Goal: Learn about a topic

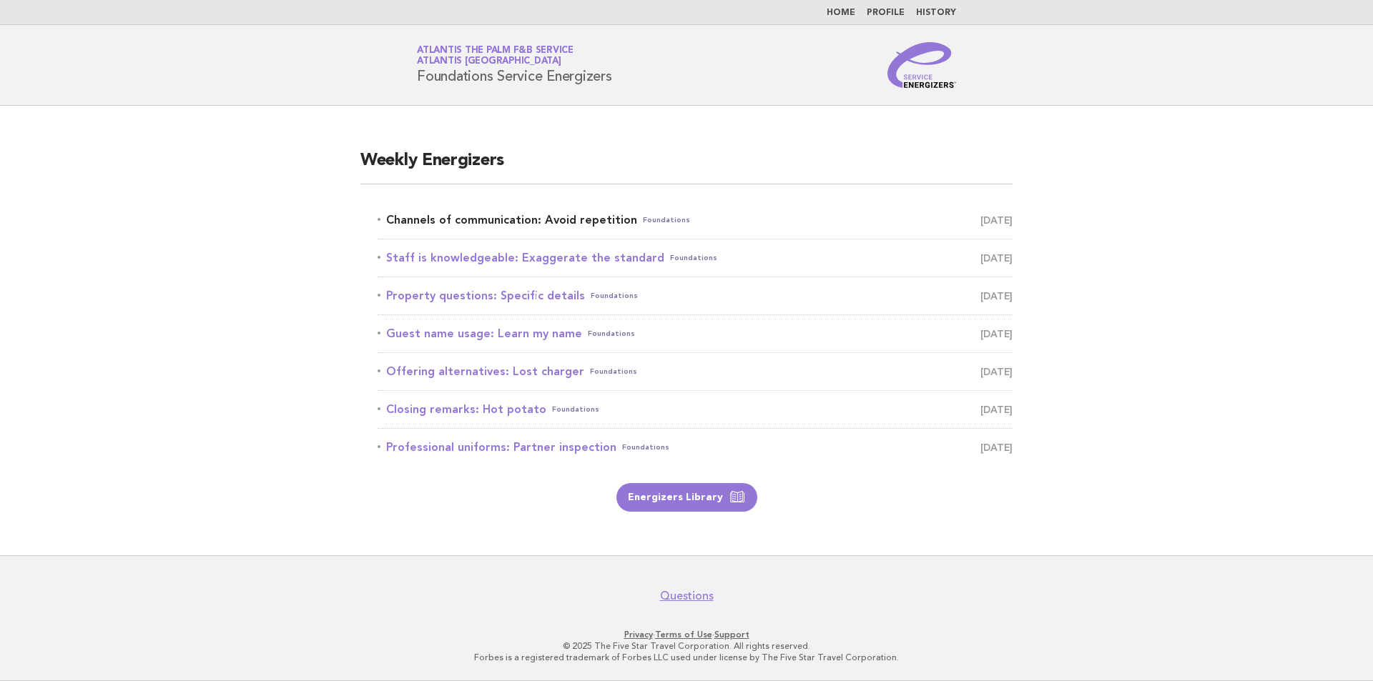
click at [570, 222] on link "Channels of communication: Avoid repetition Foundations [DATE]" at bounding box center [694, 220] width 635 height 20
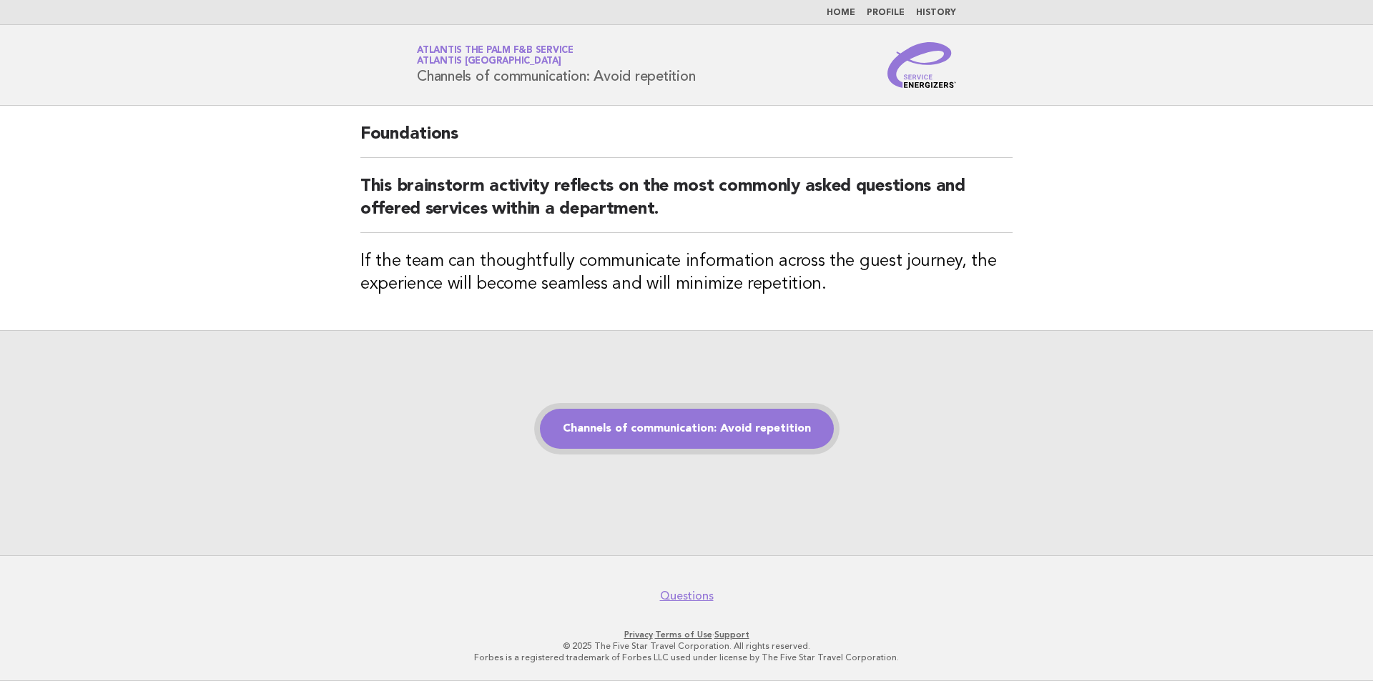
click at [678, 437] on link "Channels of communication: Avoid repetition" at bounding box center [687, 429] width 294 height 40
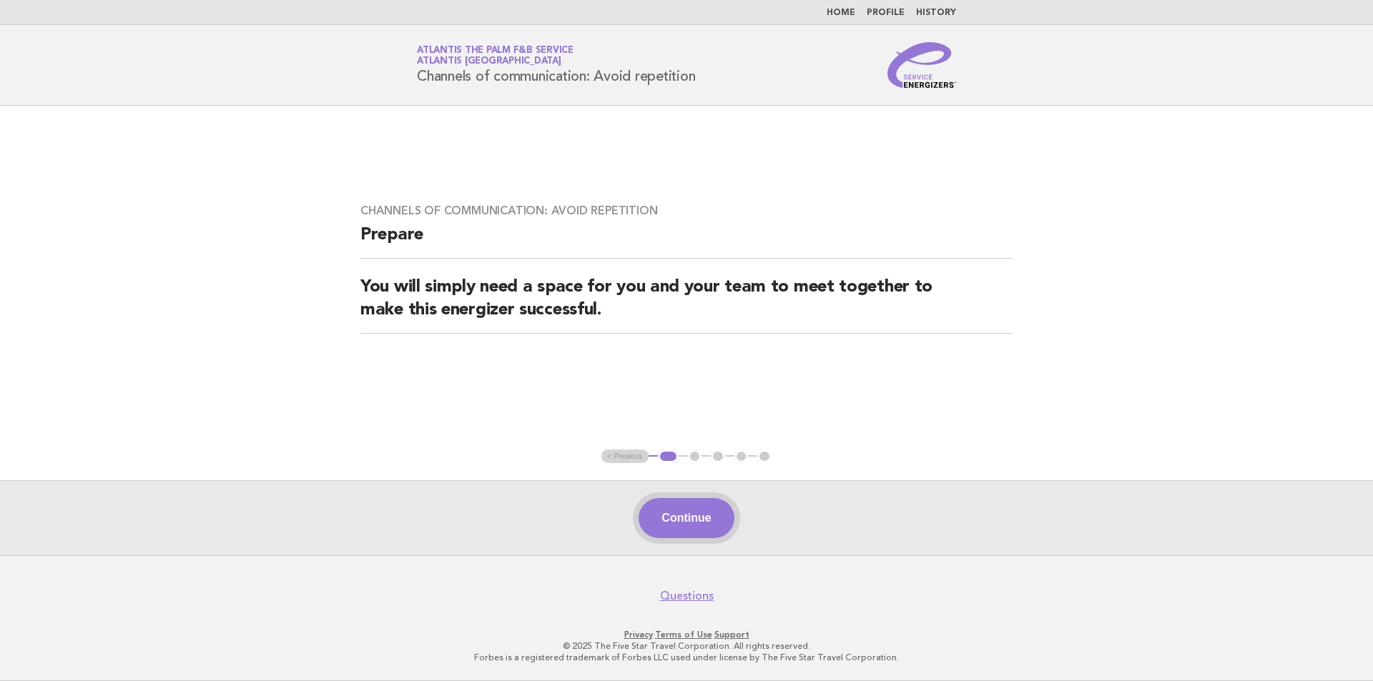
click at [691, 516] on button "Continue" at bounding box center [685, 518] width 95 height 40
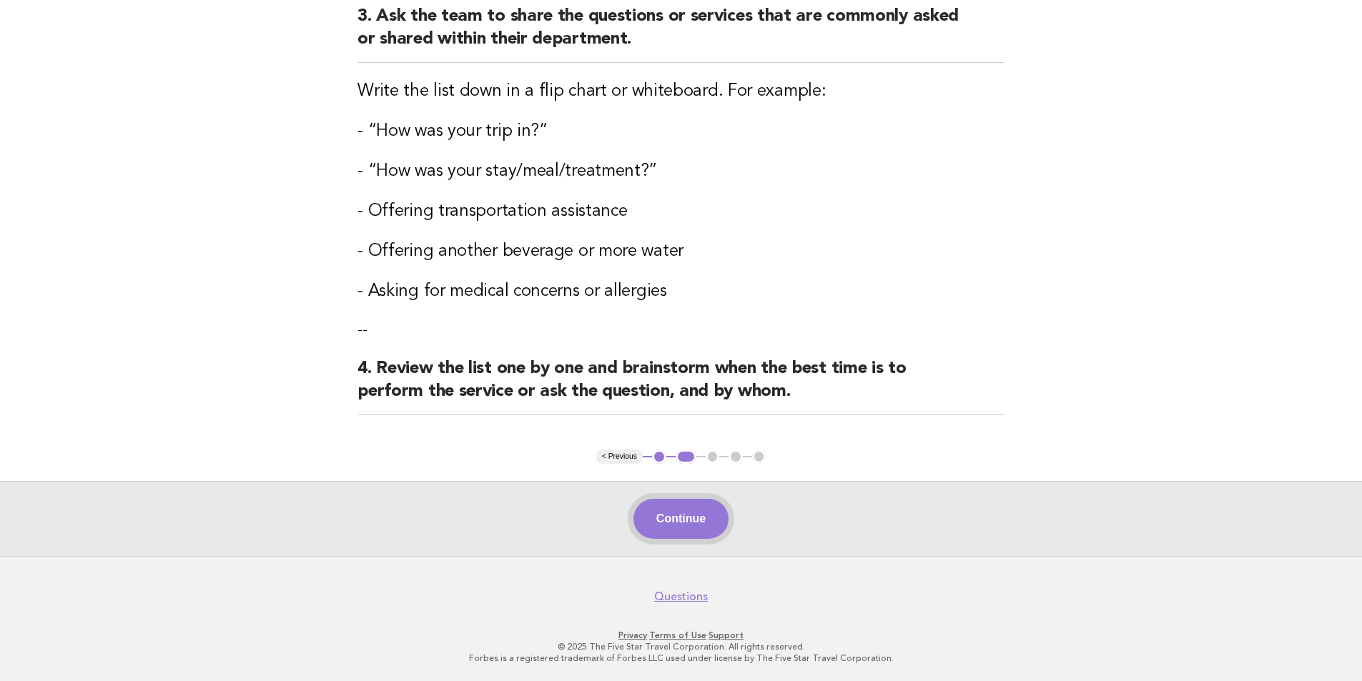
click at [698, 526] on button "Continue" at bounding box center [680, 519] width 95 height 40
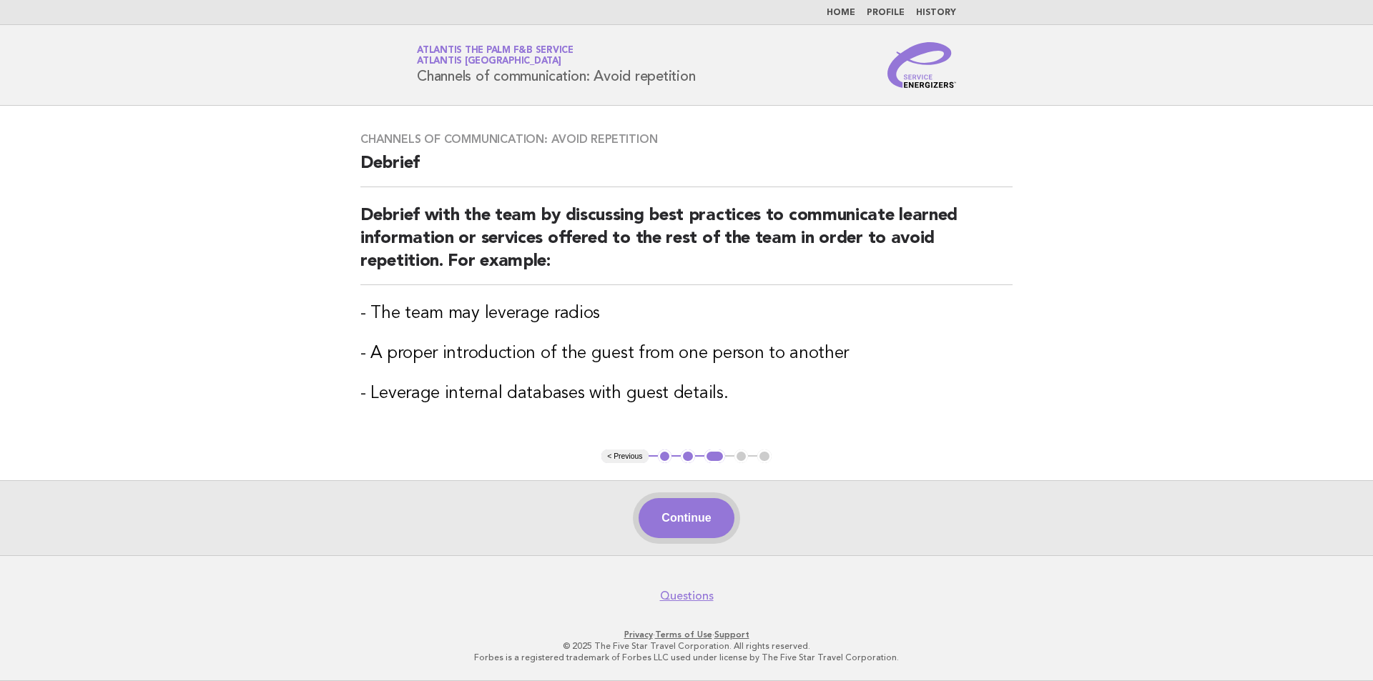
click at [693, 520] on button "Continue" at bounding box center [685, 518] width 95 height 40
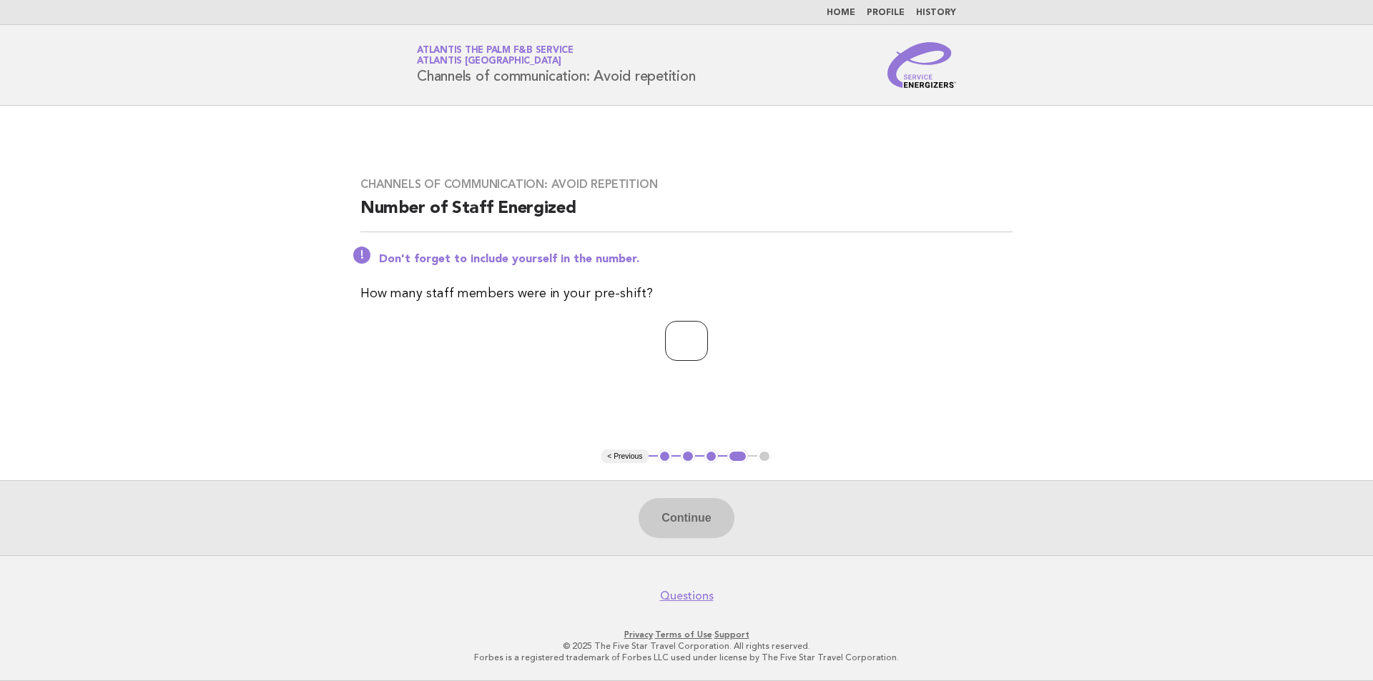
click at [686, 347] on input "number" at bounding box center [686, 341] width 43 height 40
type input "**"
click at [666, 515] on button "Continue" at bounding box center [685, 518] width 95 height 40
